Goal: Task Accomplishment & Management: Use online tool/utility

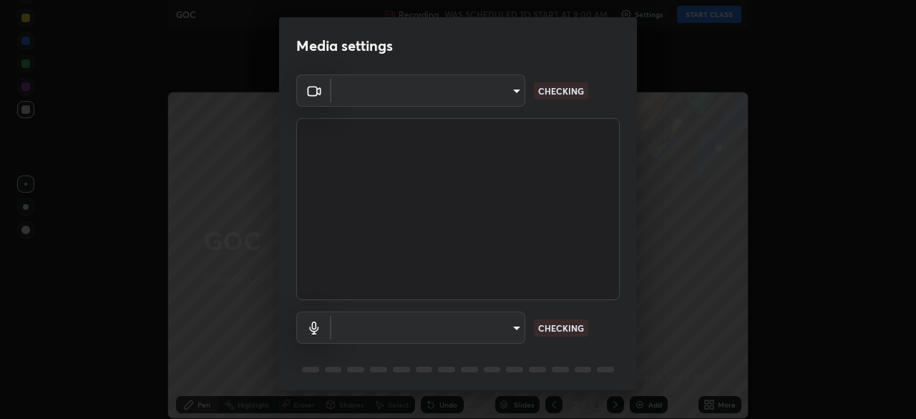
type input "9c5db0e3d6bf80210af106929d999d9f929c5ea5bbb961195660b7f823e2c793"
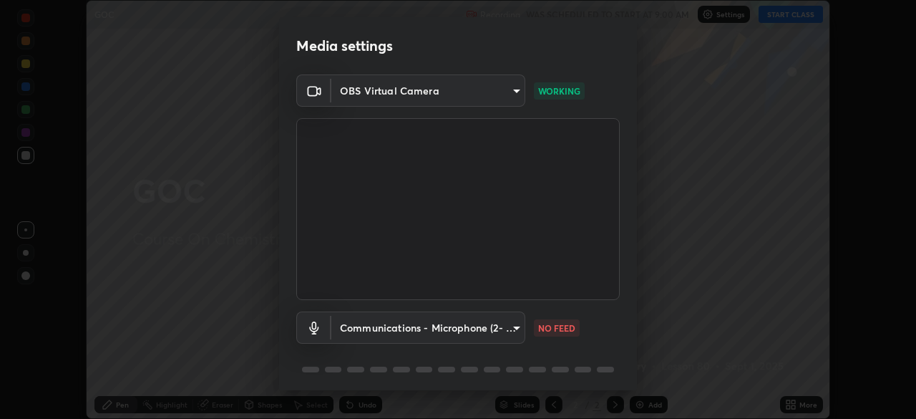
click at [446, 323] on body "Erase all GOC Recording WAS SCHEDULED TO START AT 9:00 AM Settings START CLASS …" at bounding box center [458, 209] width 916 height 419
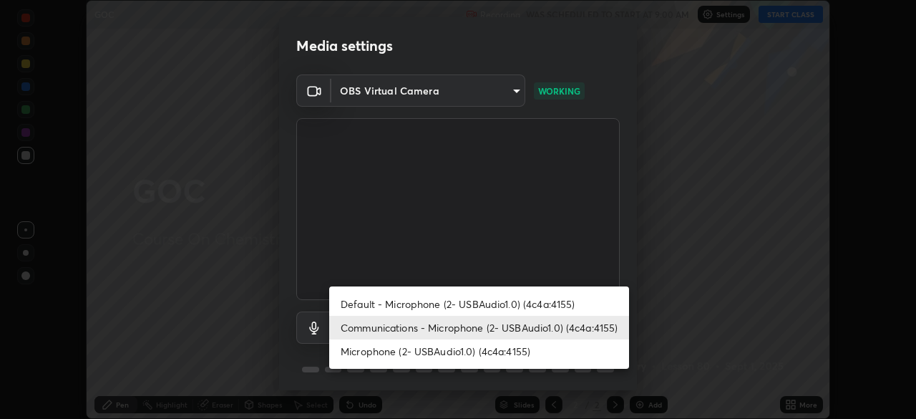
click at [432, 306] on li "Default - Microphone (2- USBAudio1.0) (4c4a:4155)" at bounding box center [479, 304] width 300 height 24
type input "default"
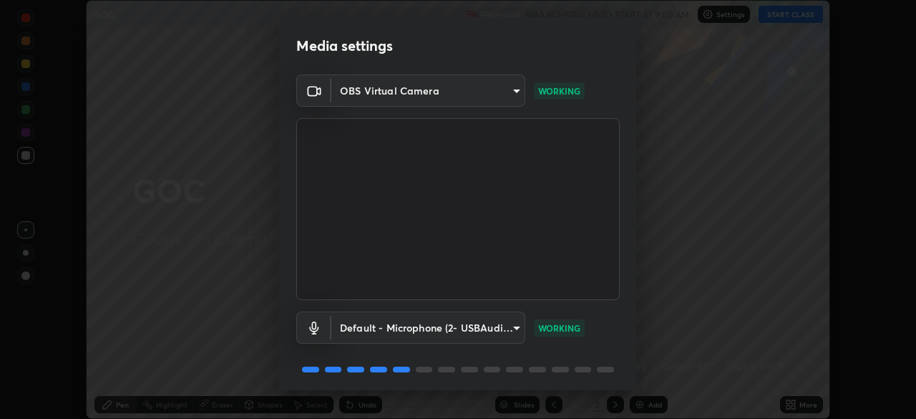
scroll to position [51, 0]
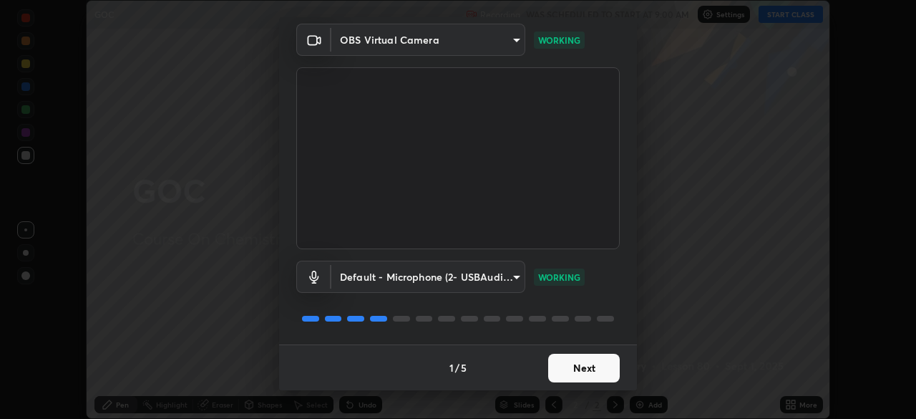
click at [575, 372] on button "Next" at bounding box center [584, 367] width 72 height 29
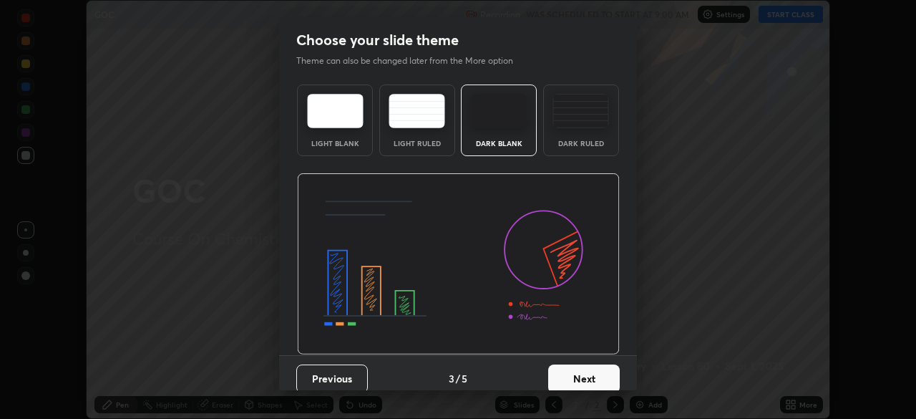
click at [574, 369] on button "Next" at bounding box center [584, 378] width 72 height 29
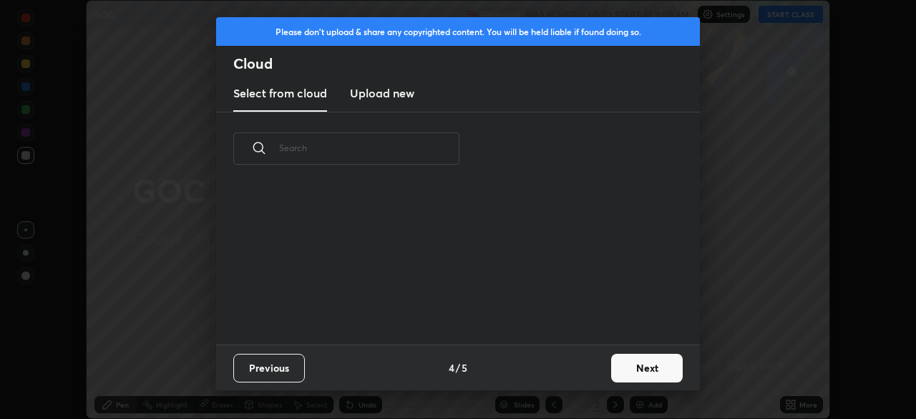
scroll to position [159, 459]
click at [641, 376] on button "Next" at bounding box center [647, 367] width 72 height 29
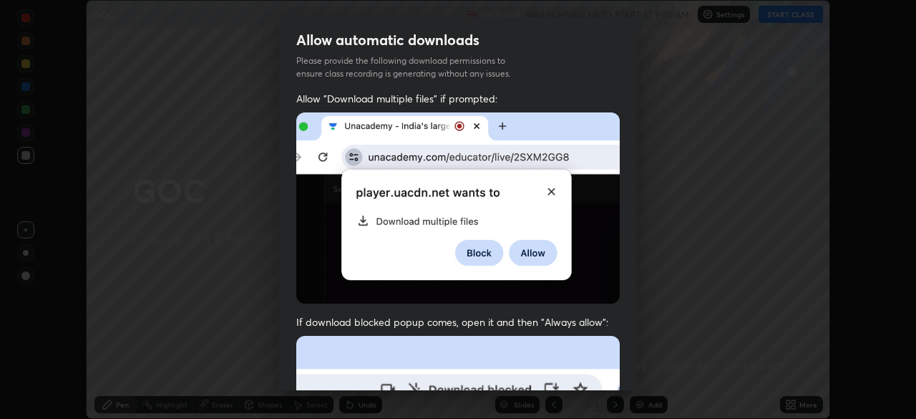
click at [641, 376] on div "Allow automatic downloads Please provide the following download permissions to …" at bounding box center [458, 209] width 916 height 419
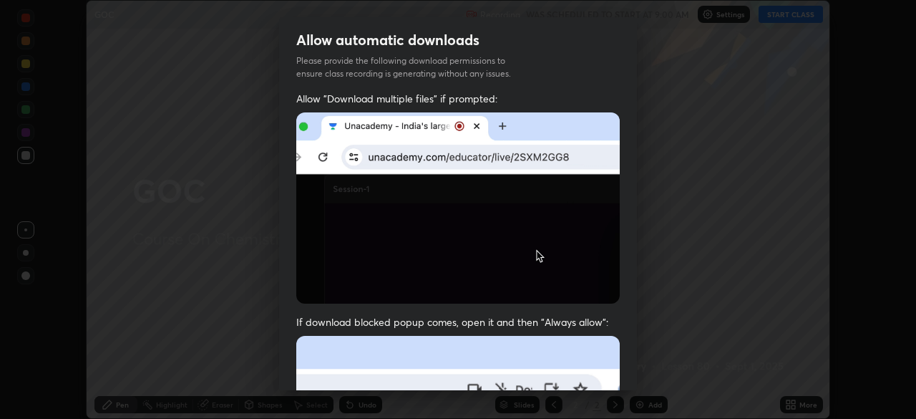
click at [646, 372] on div "Allow automatic downloads Please provide the following download permissions to …" at bounding box center [458, 209] width 916 height 419
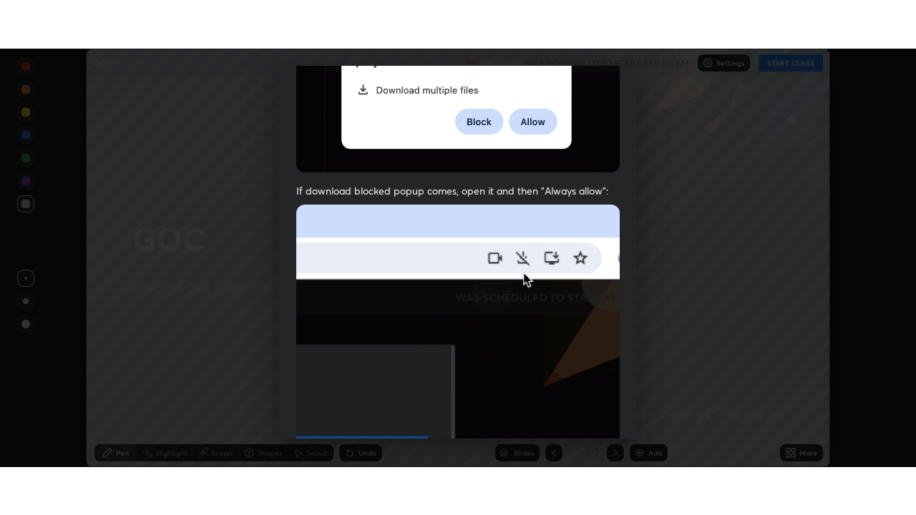
scroll to position [343, 0]
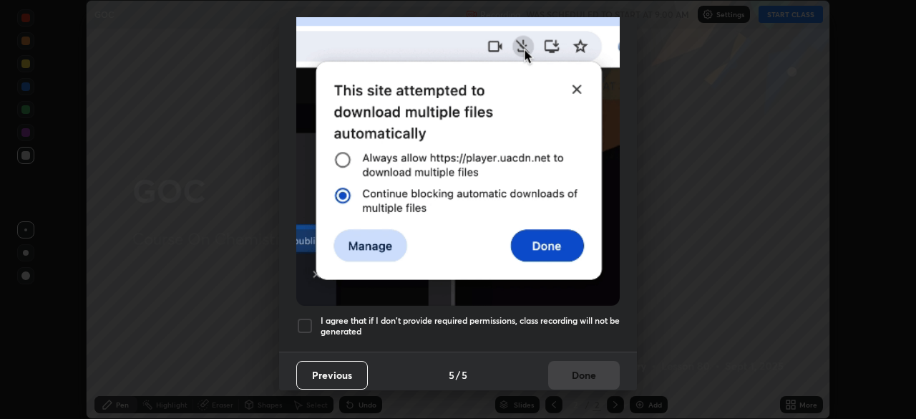
click at [306, 322] on div at bounding box center [304, 325] width 17 height 17
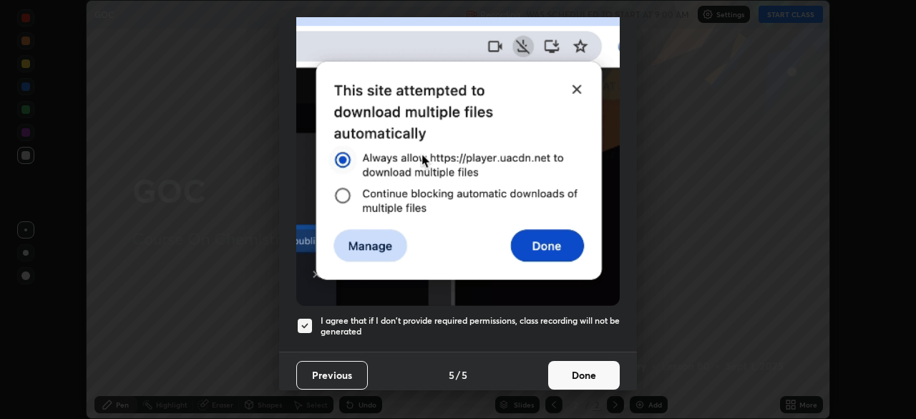
click at [595, 375] on button "Done" at bounding box center [584, 375] width 72 height 29
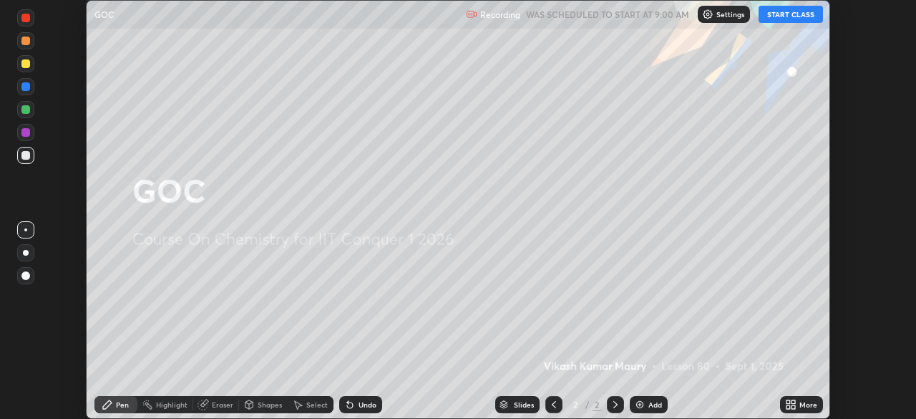
click at [804, 409] on div "More" at bounding box center [801, 404] width 43 height 17
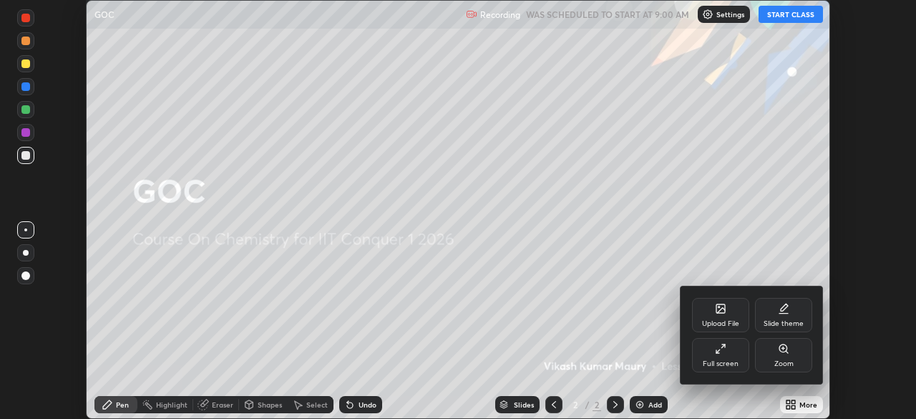
click at [720, 352] on icon at bounding box center [720, 348] width 11 height 11
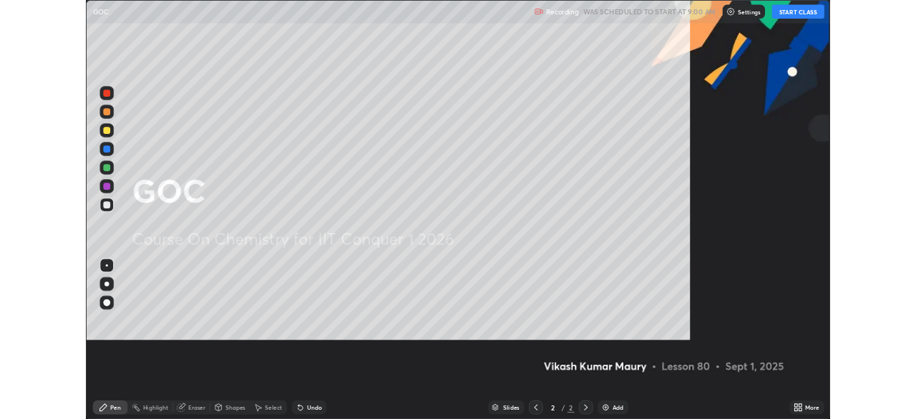
scroll to position [515, 916]
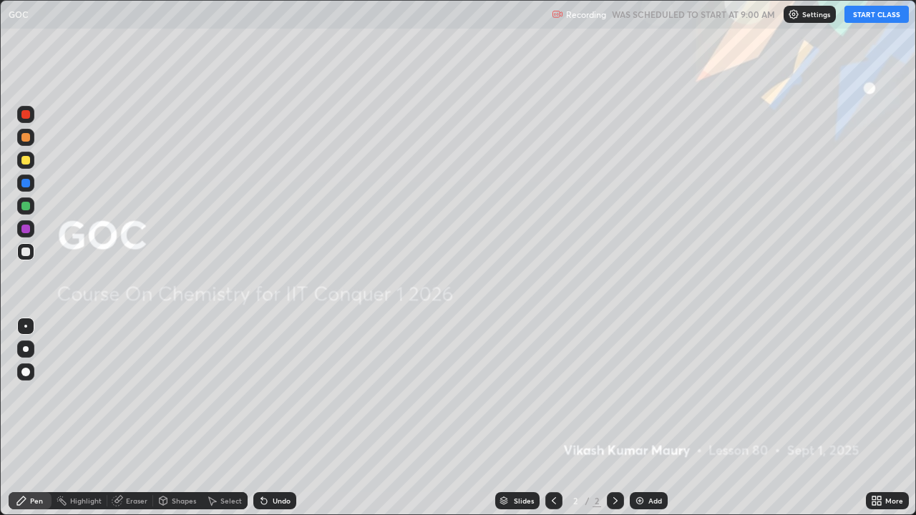
click at [859, 17] on button "START CLASS" at bounding box center [876, 14] width 64 height 17
click at [648, 418] on div "Add" at bounding box center [655, 500] width 14 height 7
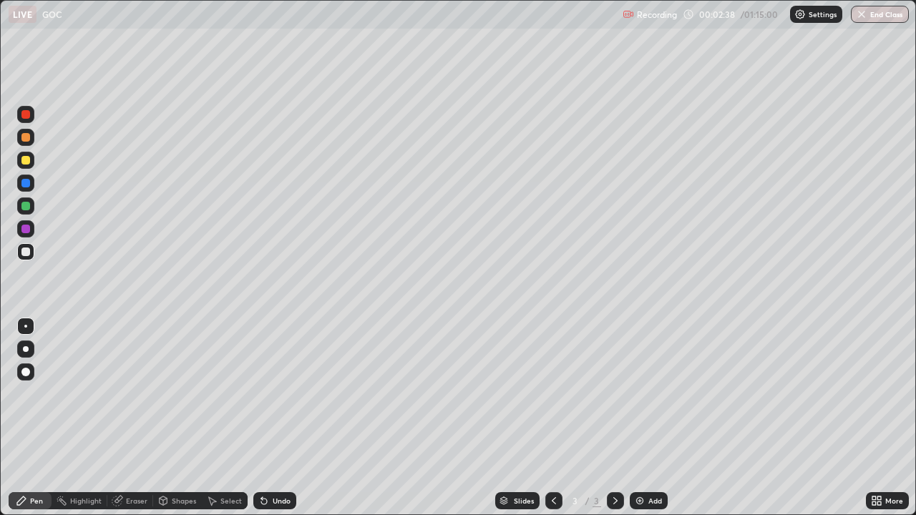
click at [130, 418] on div "Eraser" at bounding box center [136, 500] width 21 height 7
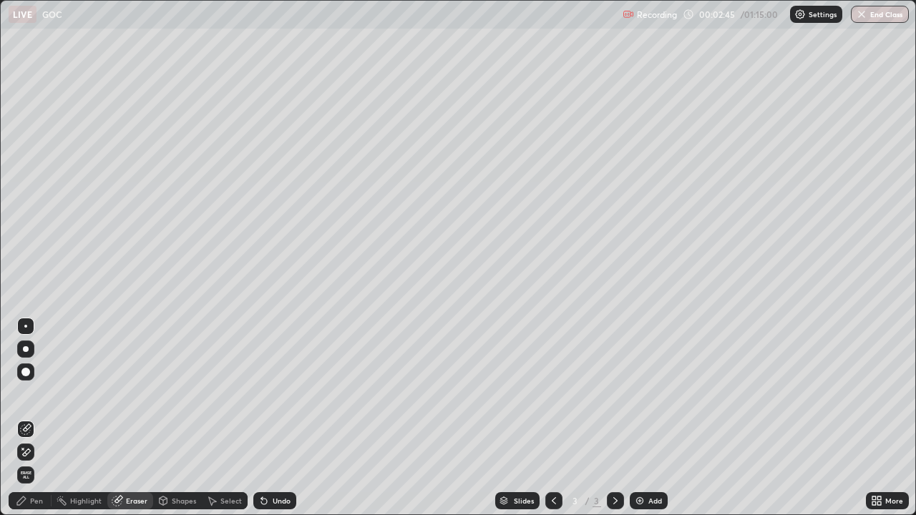
click at [40, 418] on div "Pen" at bounding box center [36, 500] width 13 height 7
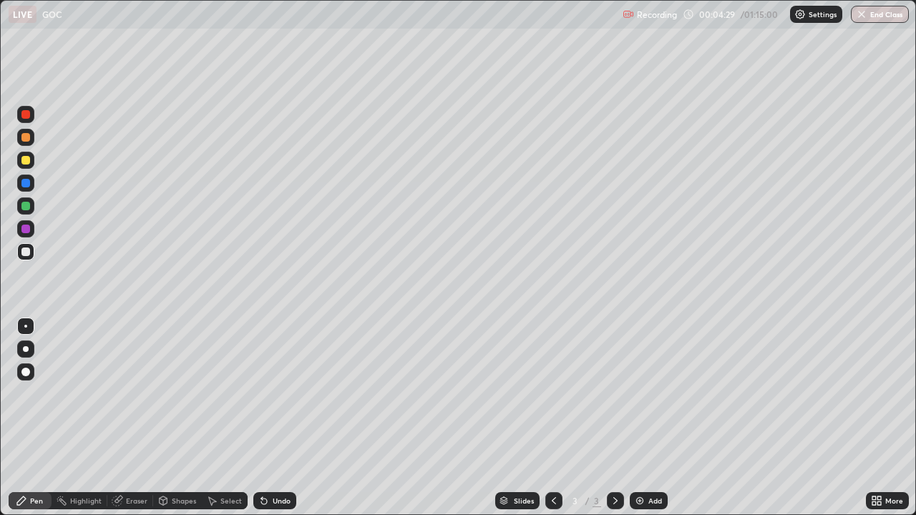
click at [620, 418] on div at bounding box center [615, 500] width 17 height 17
click at [648, 418] on div "Add" at bounding box center [655, 500] width 14 height 7
click at [25, 163] on div at bounding box center [25, 160] width 9 height 9
click at [648, 418] on div "Add" at bounding box center [649, 500] width 38 height 17
click at [643, 418] on img at bounding box center [639, 500] width 11 height 11
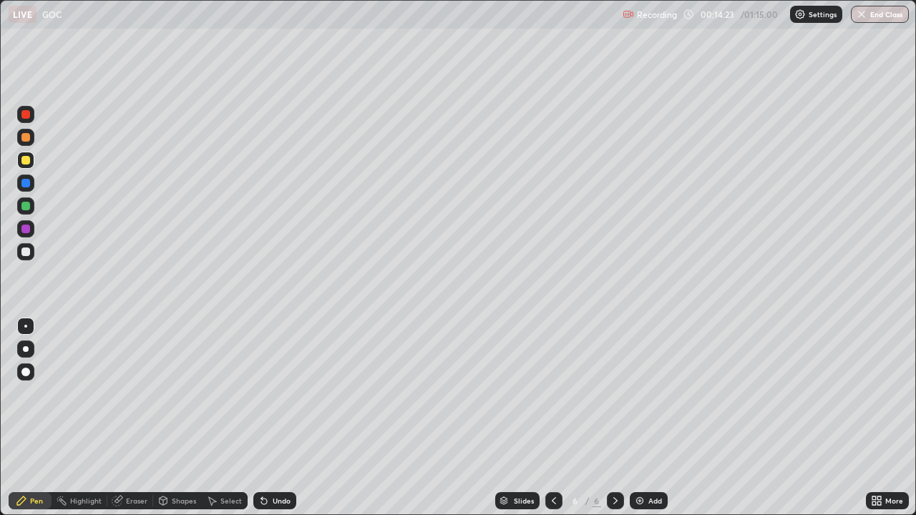
click at [555, 418] on icon at bounding box center [553, 500] width 11 height 11
click at [552, 418] on icon at bounding box center [553, 500] width 11 height 11
click at [612, 418] on icon at bounding box center [615, 500] width 11 height 11
click at [621, 418] on div at bounding box center [615, 500] width 17 height 17
click at [127, 418] on div "Eraser" at bounding box center [136, 500] width 21 height 7
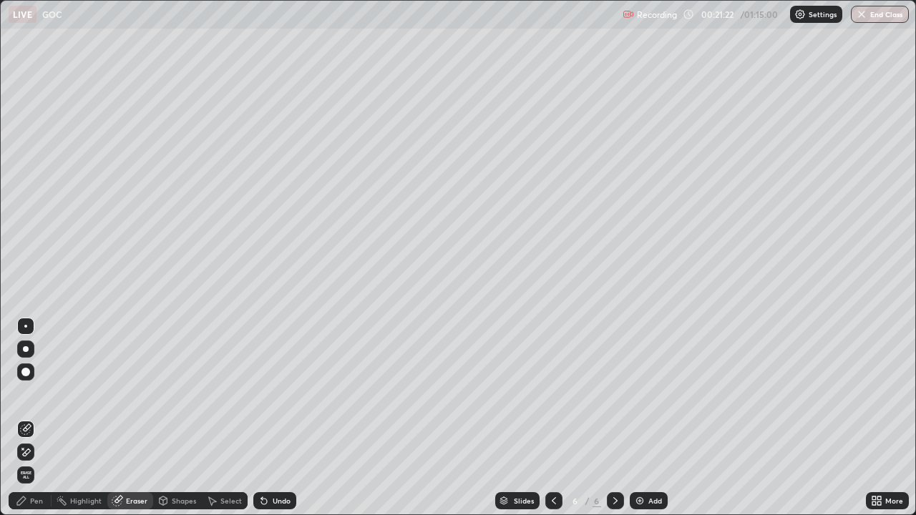
click at [22, 418] on icon at bounding box center [25, 452] width 11 height 12
click at [31, 418] on div "Pen" at bounding box center [36, 500] width 13 height 7
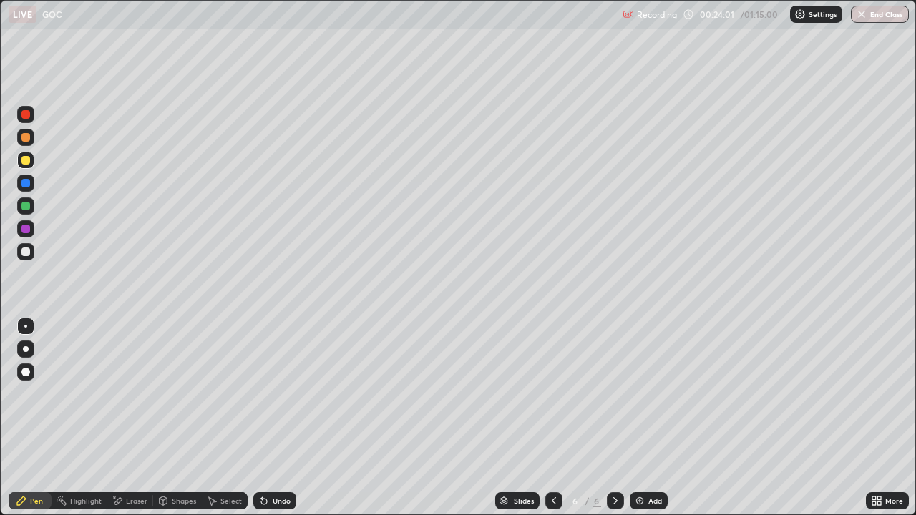
click at [646, 418] on div "Add" at bounding box center [649, 500] width 38 height 17
click at [643, 418] on img at bounding box center [639, 500] width 11 height 11
click at [131, 418] on div "Eraser" at bounding box center [130, 500] width 46 height 17
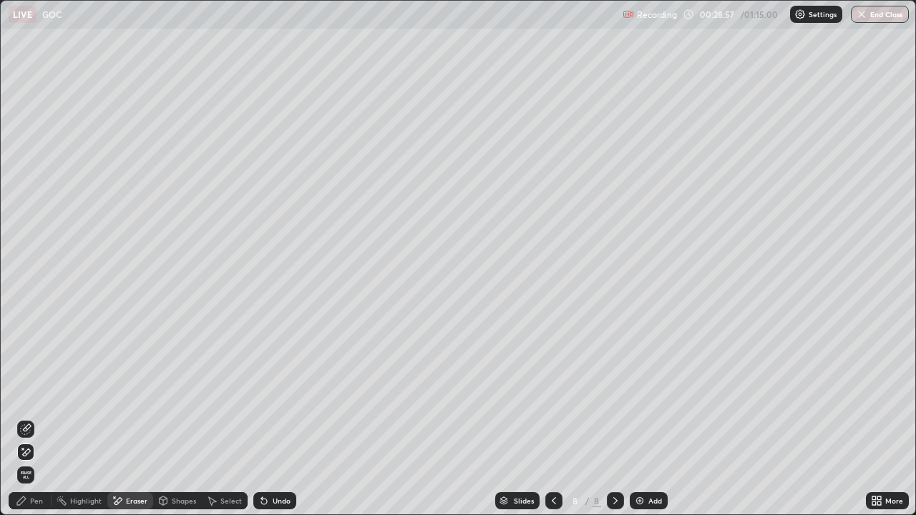
click at [31, 418] on div "Pen" at bounding box center [36, 500] width 13 height 7
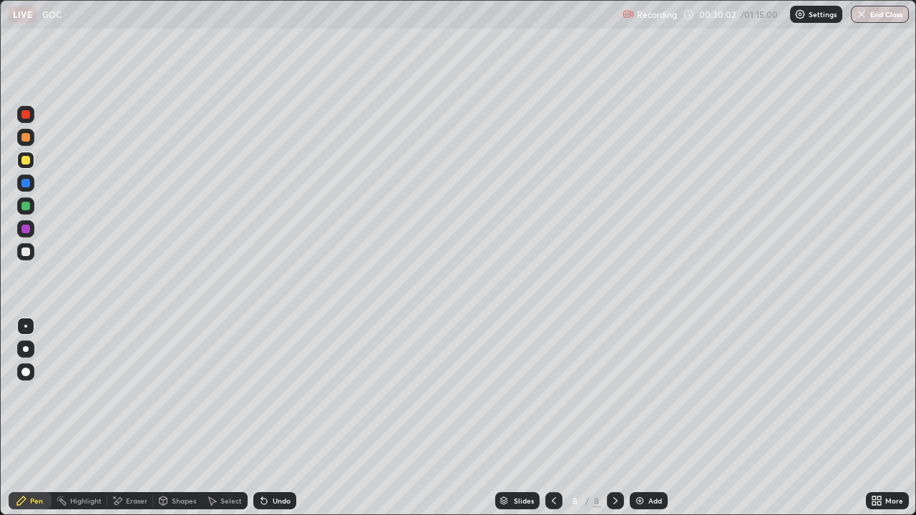
click at [649, 418] on div "Add" at bounding box center [649, 500] width 38 height 17
click at [552, 418] on icon at bounding box center [553, 500] width 11 height 11
click at [614, 418] on div at bounding box center [615, 500] width 17 height 17
click at [132, 418] on div "Eraser" at bounding box center [136, 500] width 21 height 7
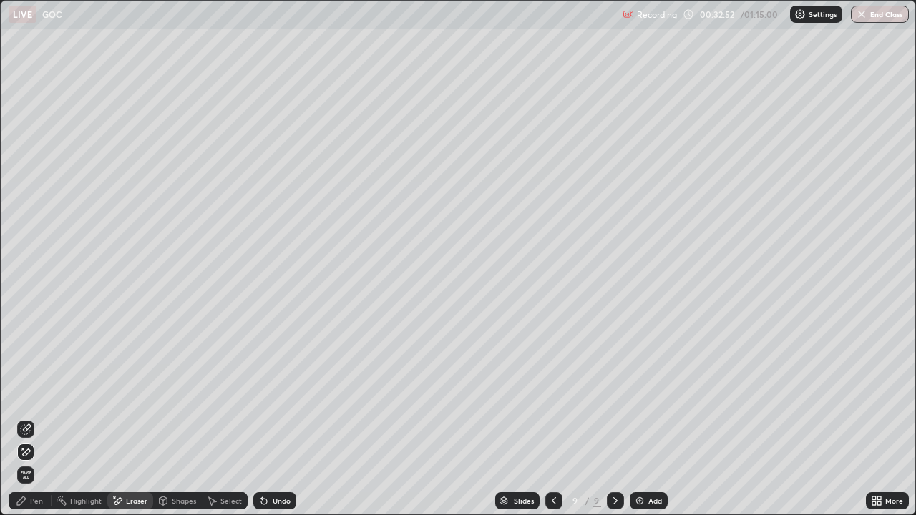
click at [37, 418] on div "Pen" at bounding box center [36, 500] width 13 height 7
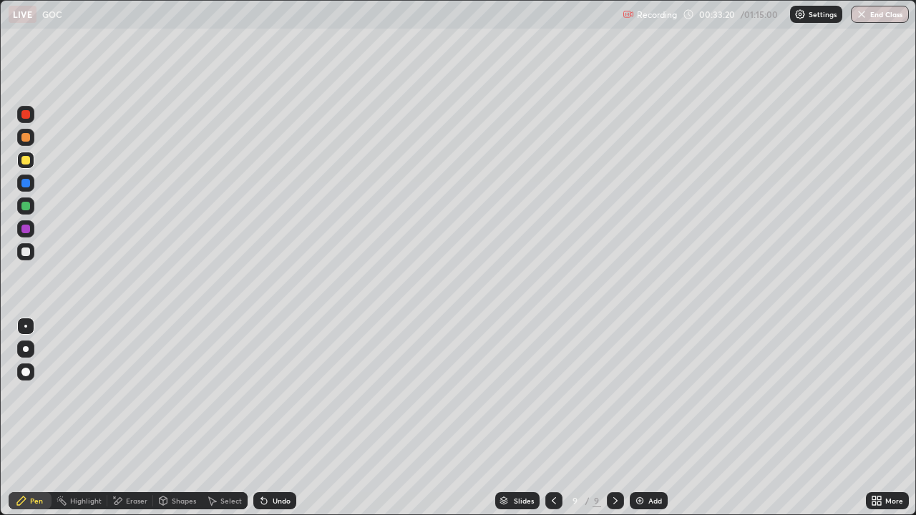
click at [140, 418] on div "Eraser" at bounding box center [136, 500] width 21 height 7
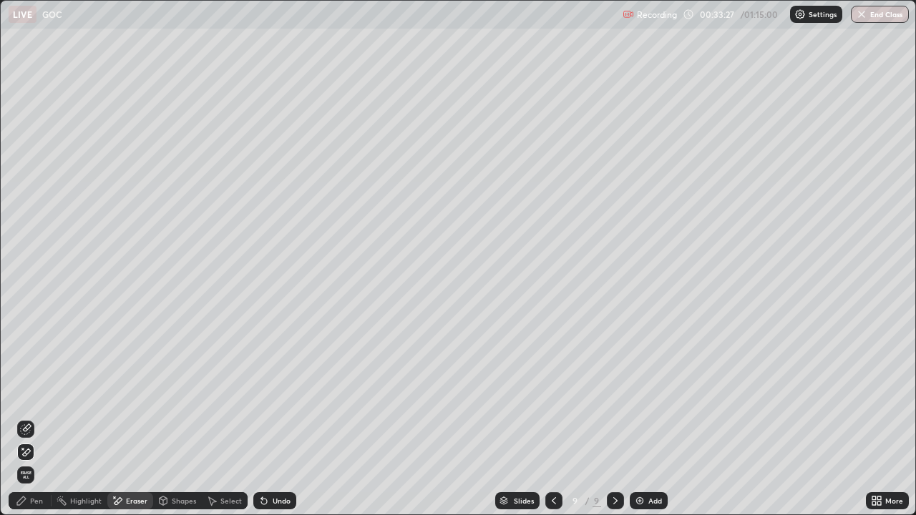
click at [39, 418] on div "Pen" at bounding box center [30, 500] width 43 height 17
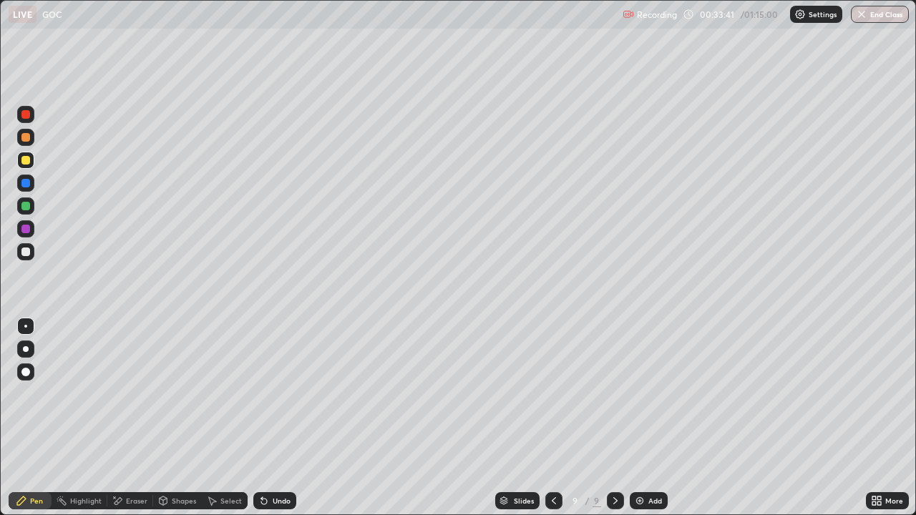
click at [132, 418] on div "Eraser" at bounding box center [130, 500] width 46 height 17
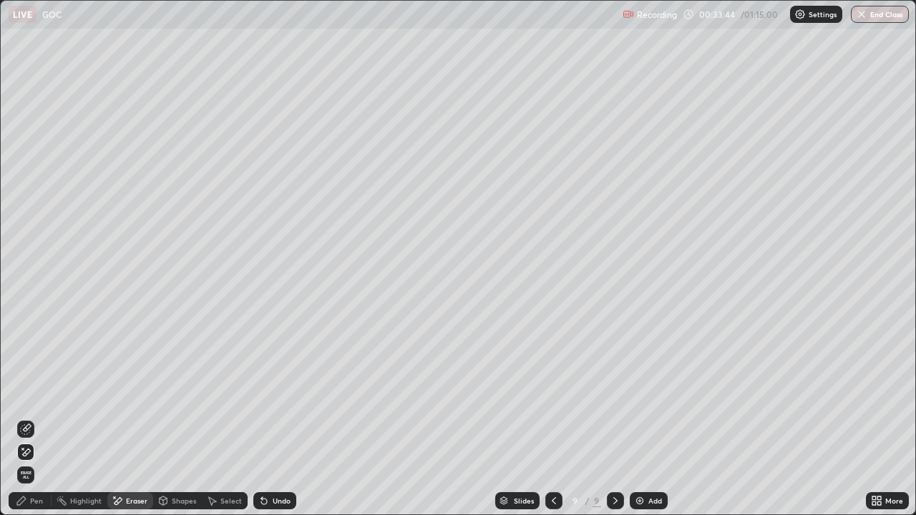
click at [35, 418] on div "Pen" at bounding box center [36, 500] width 13 height 7
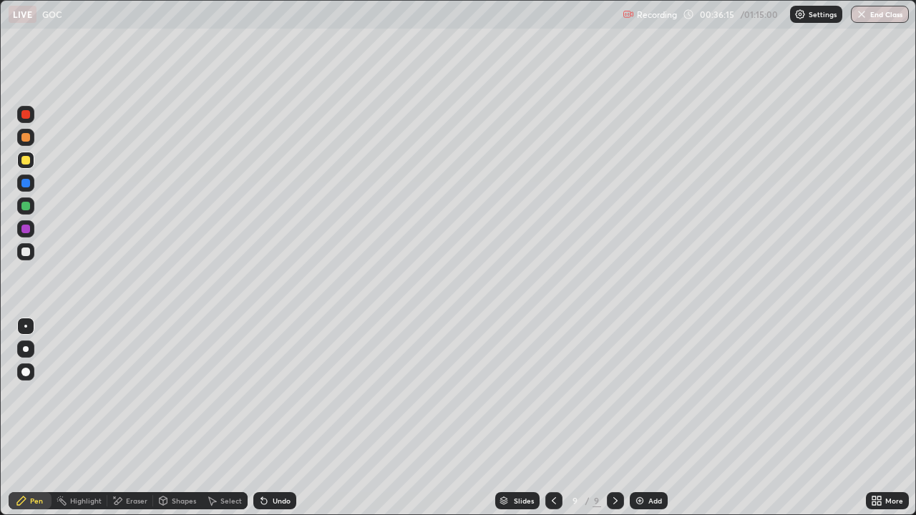
click at [123, 418] on div "Eraser" at bounding box center [130, 500] width 46 height 17
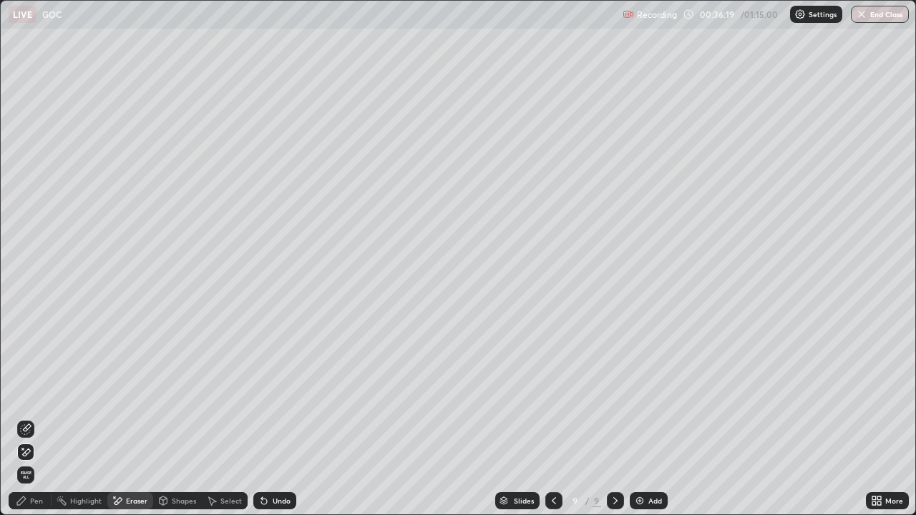
click at [35, 418] on div "Pen" at bounding box center [36, 500] width 13 height 7
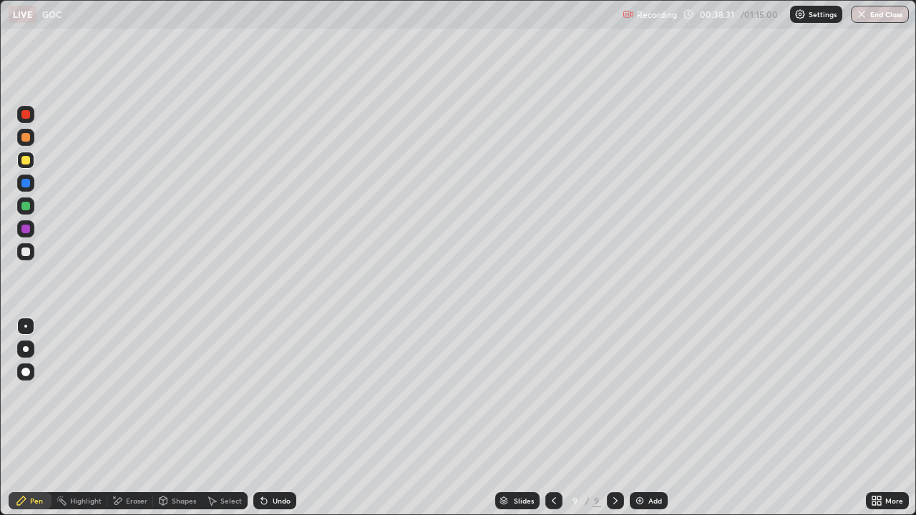
click at [131, 418] on div "Eraser" at bounding box center [130, 500] width 46 height 17
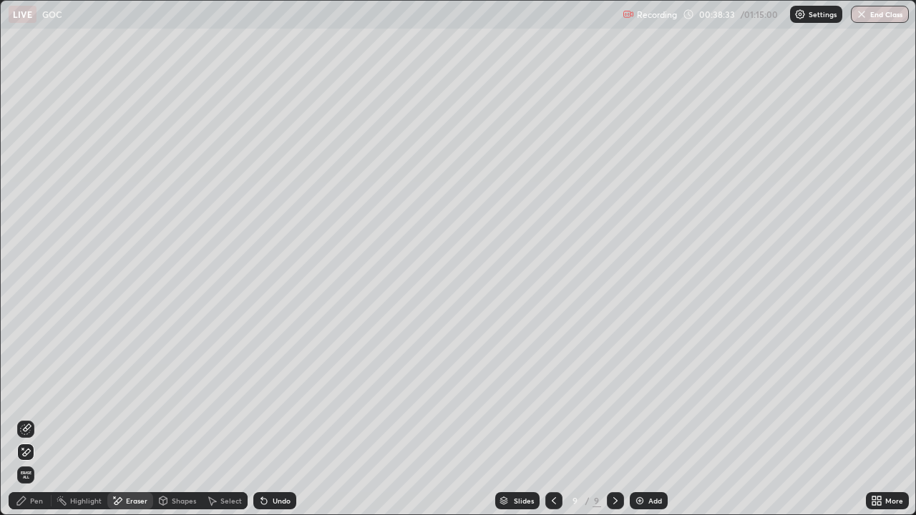
click at [40, 418] on div "Pen" at bounding box center [30, 500] width 43 height 17
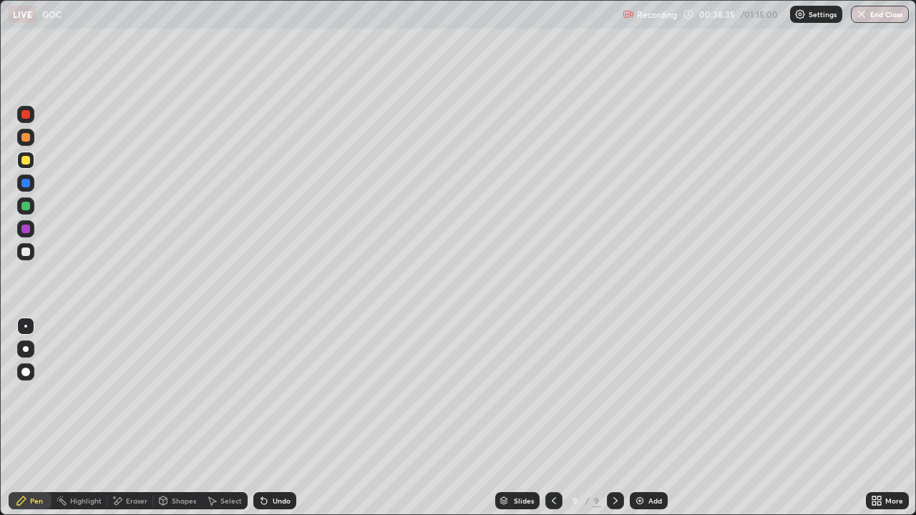
click at [638, 418] on img at bounding box center [639, 500] width 11 height 11
click at [648, 418] on div "Add" at bounding box center [655, 500] width 14 height 7
click at [130, 418] on div "Eraser" at bounding box center [130, 500] width 46 height 17
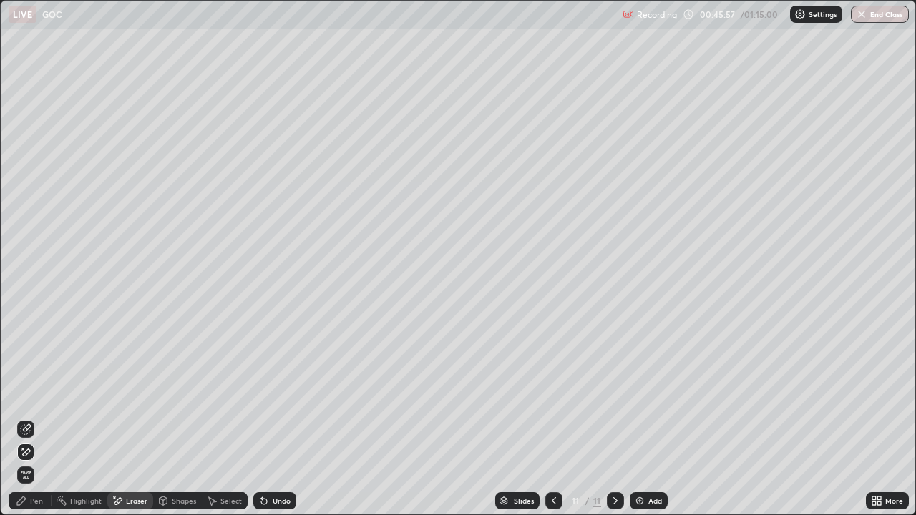
click at [39, 418] on div "Pen" at bounding box center [36, 500] width 13 height 7
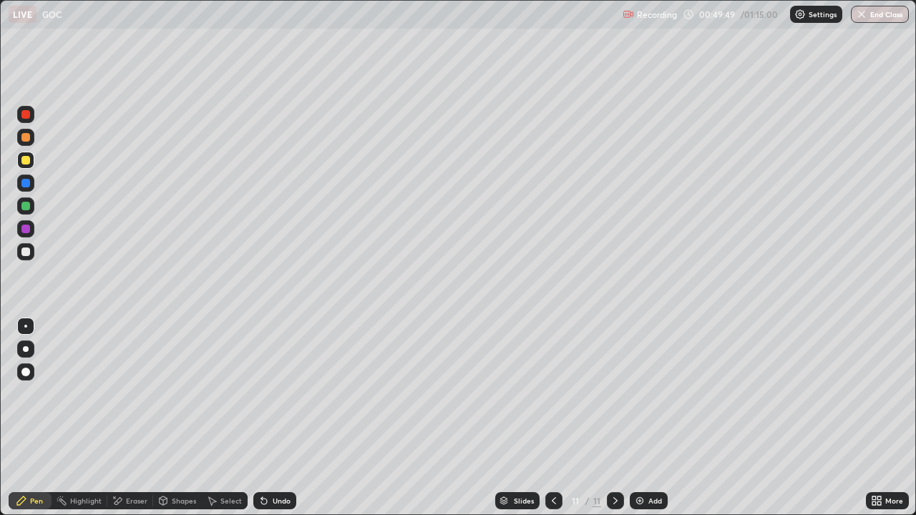
click at [653, 418] on div "Add" at bounding box center [655, 500] width 14 height 7
click at [126, 418] on div "Eraser" at bounding box center [130, 500] width 46 height 17
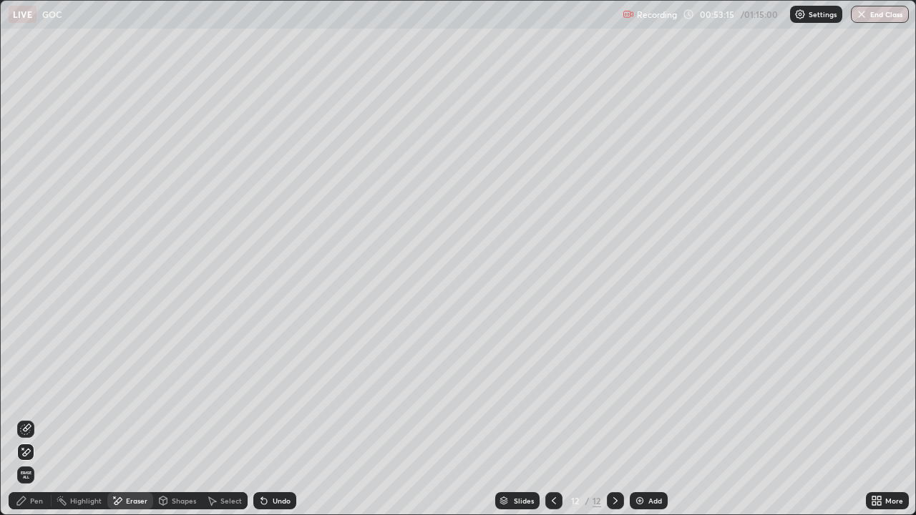
click at [35, 418] on div "Pen" at bounding box center [36, 500] width 13 height 7
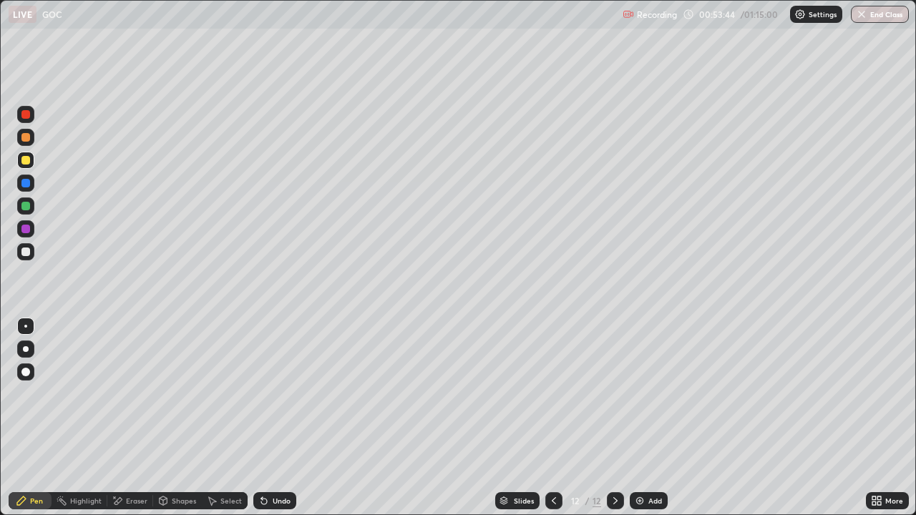
click at [649, 418] on div "Add" at bounding box center [649, 500] width 38 height 17
click at [642, 418] on div "Add" at bounding box center [649, 500] width 38 height 17
click at [552, 418] on icon at bounding box center [553, 500] width 11 height 11
click at [560, 418] on div at bounding box center [553, 500] width 17 height 17
click at [614, 418] on icon at bounding box center [615, 500] width 11 height 11
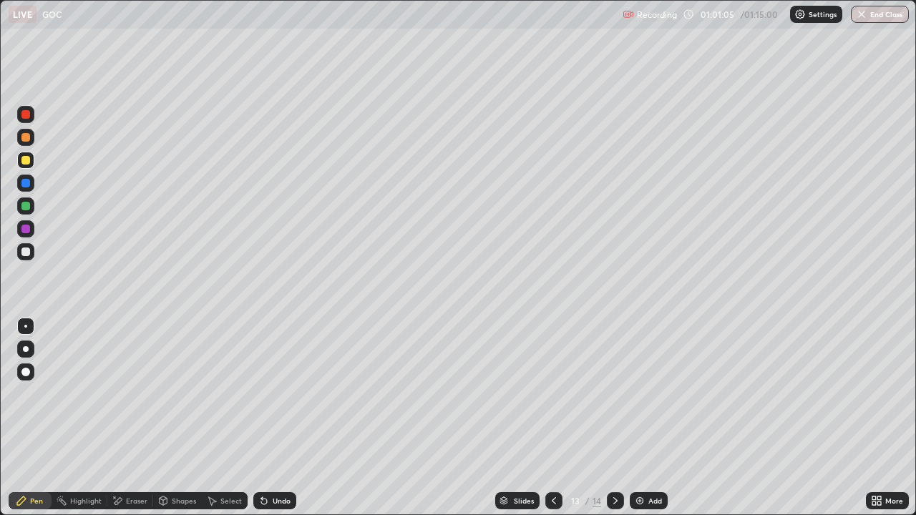
click at [612, 418] on icon at bounding box center [615, 500] width 11 height 11
click at [552, 418] on icon at bounding box center [553, 500] width 11 height 11
click at [618, 418] on div at bounding box center [615, 500] width 17 height 17
click at [618, 418] on icon at bounding box center [615, 500] width 11 height 11
click at [649, 418] on div "Add" at bounding box center [649, 500] width 38 height 17
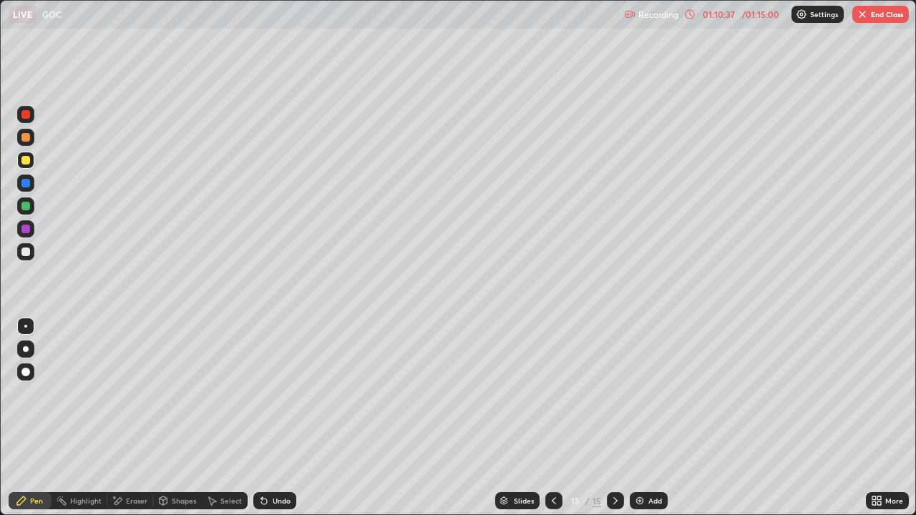
click at [550, 418] on div at bounding box center [553, 500] width 17 height 17
click at [554, 418] on icon at bounding box center [554, 500] width 4 height 7
click at [557, 418] on icon at bounding box center [553, 500] width 11 height 11
click at [614, 418] on icon at bounding box center [615, 500] width 11 height 11
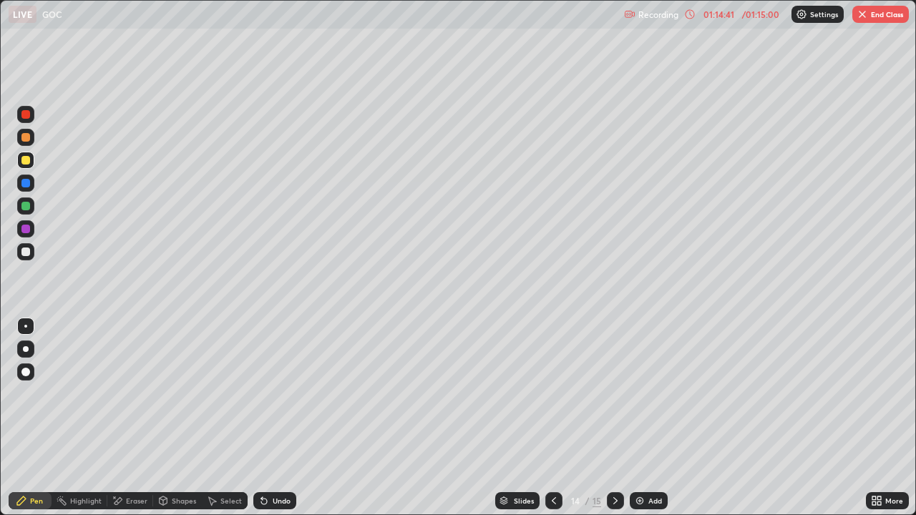
click at [612, 418] on icon at bounding box center [615, 500] width 11 height 11
click at [882, 17] on button "End Class" at bounding box center [880, 14] width 57 height 17
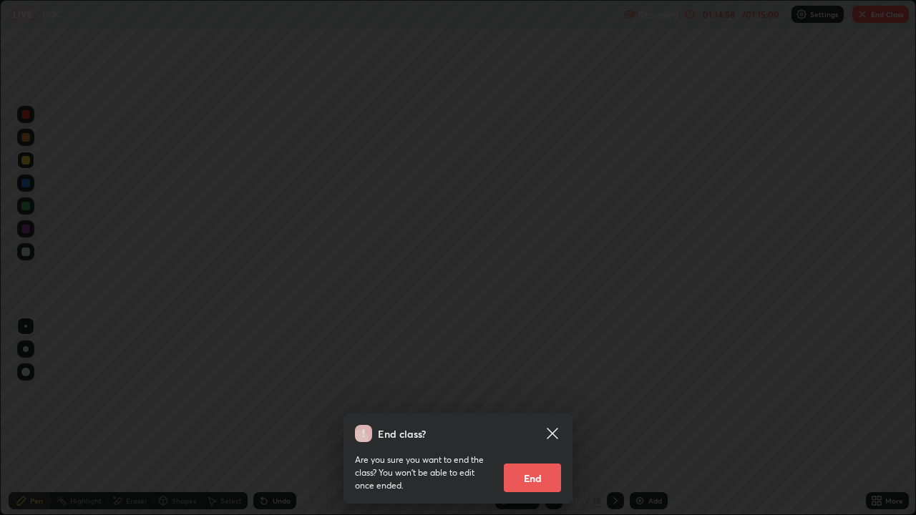
click at [542, 418] on button "End" at bounding box center [532, 478] width 57 height 29
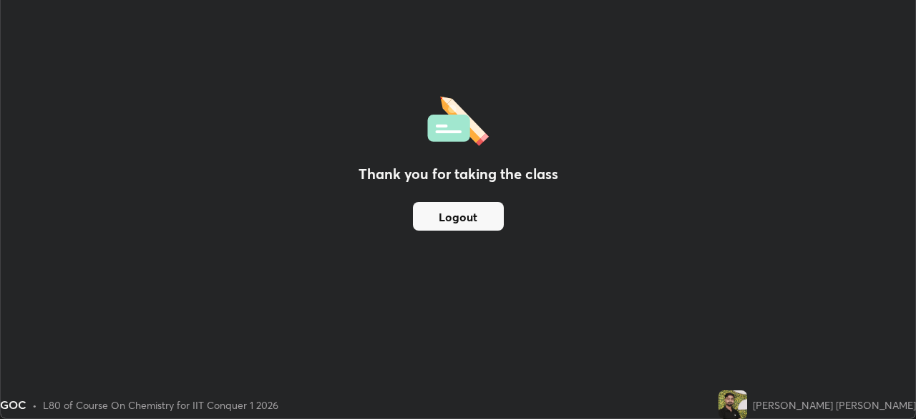
scroll to position [71135, 70638]
